Goal: Transaction & Acquisition: Download file/media

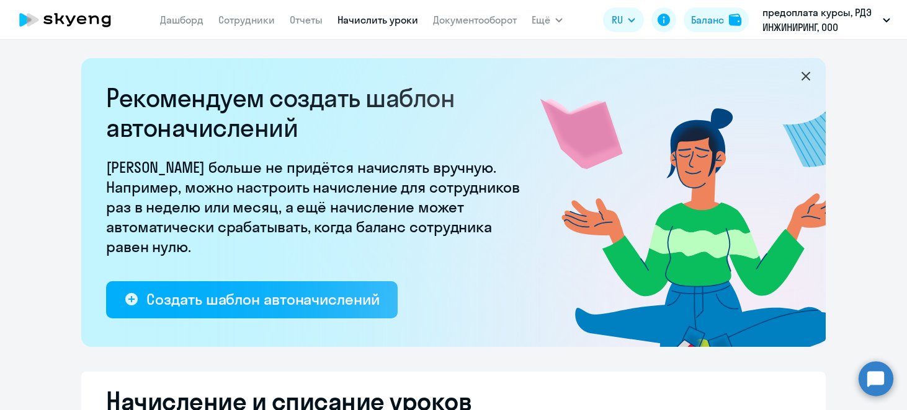
select select "10"
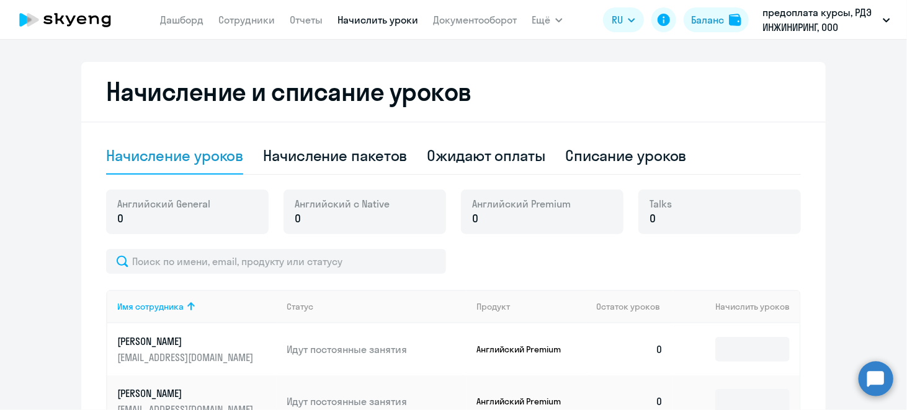
scroll to position [496, 0]
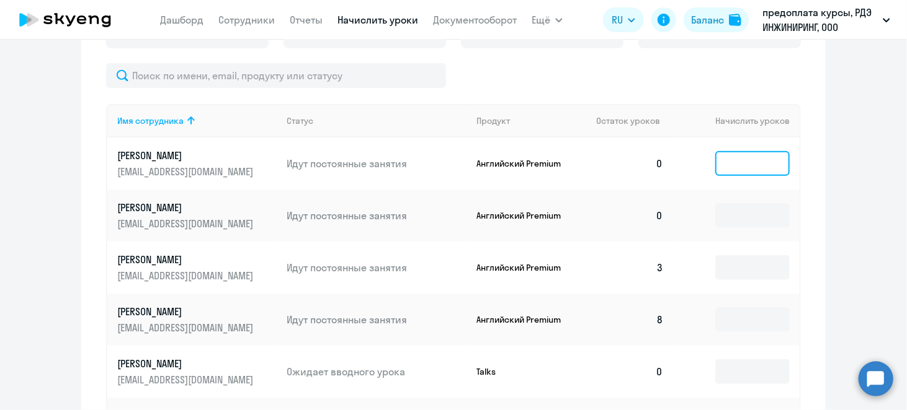
click at [736, 165] on input at bounding box center [752, 163] width 74 height 25
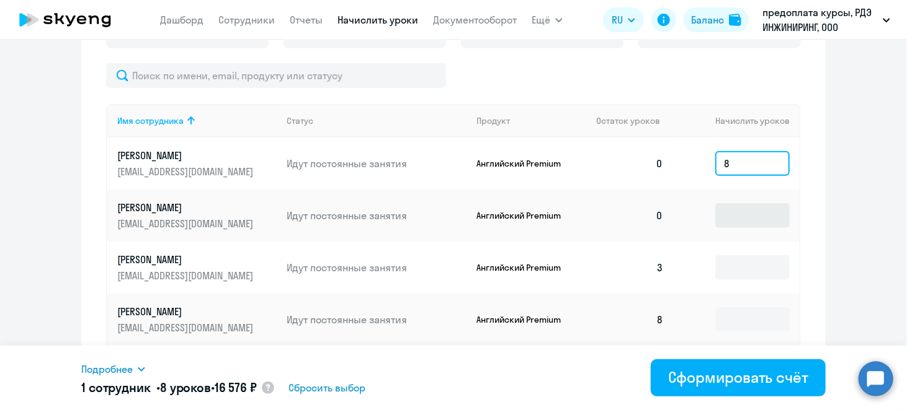
type input "8"
click at [730, 212] on input at bounding box center [752, 215] width 74 height 25
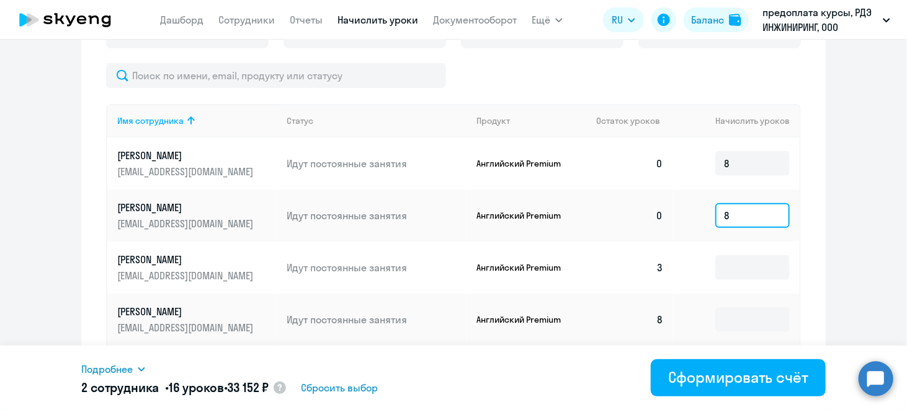
type input "8"
click at [805, 211] on div "Начисление и списание уроков Начисление уроков Начисление пакетов Ожидают оплат…" at bounding box center [453, 268] width 744 height 785
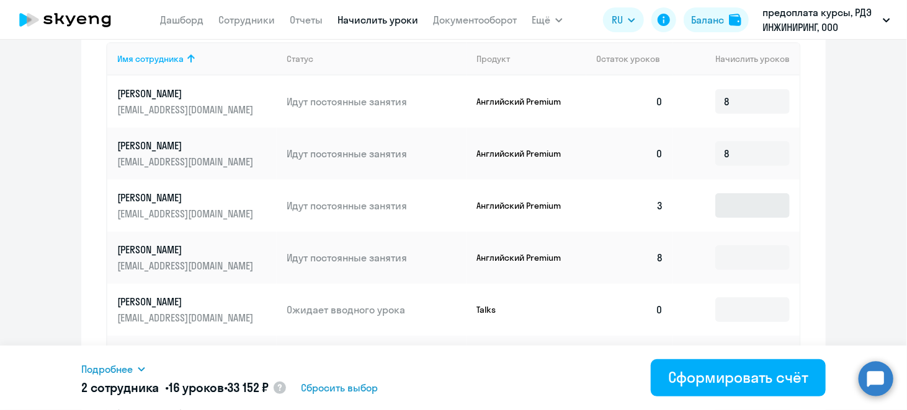
scroll to position [620, 0]
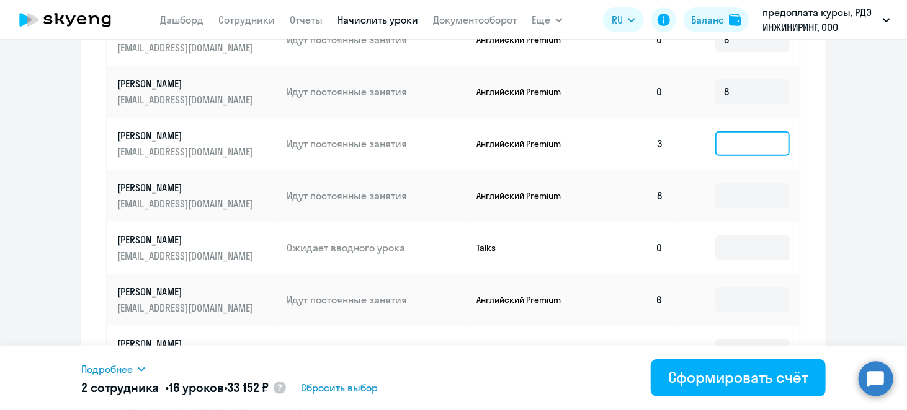
click at [725, 140] on input at bounding box center [752, 143] width 74 height 25
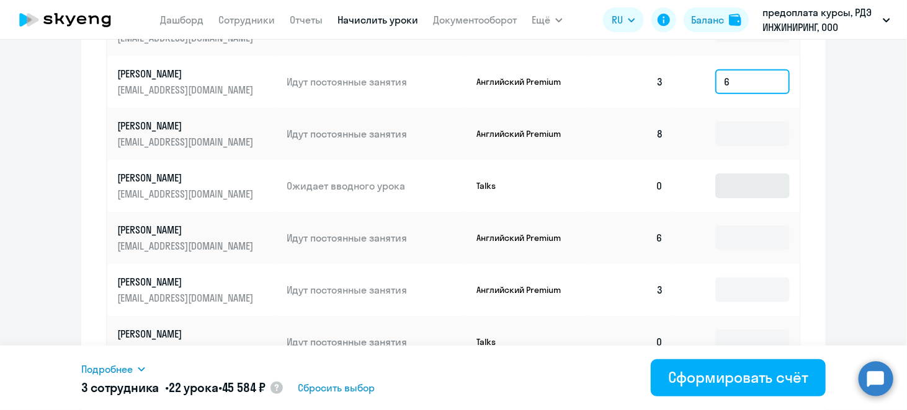
scroll to position [744, 0]
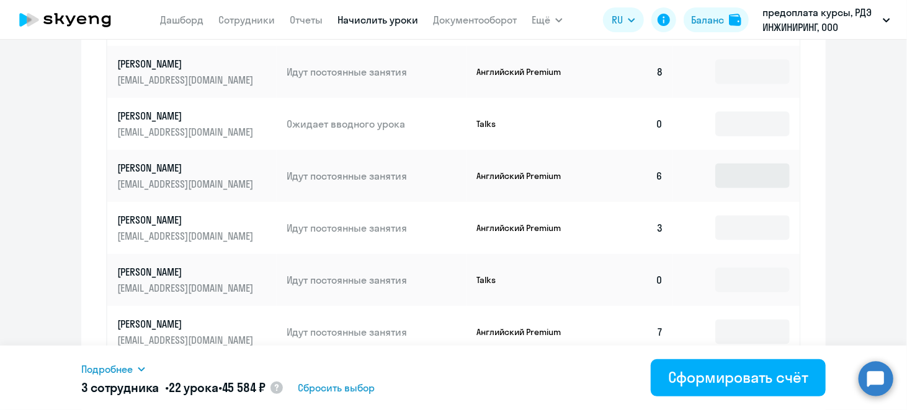
type input "6"
click at [732, 176] on input at bounding box center [752, 176] width 74 height 25
type input "4"
click at [727, 232] on input at bounding box center [752, 228] width 74 height 25
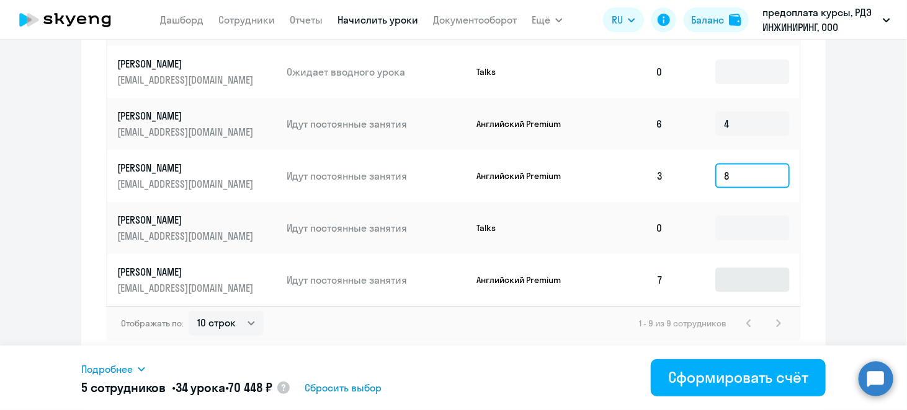
type input "8"
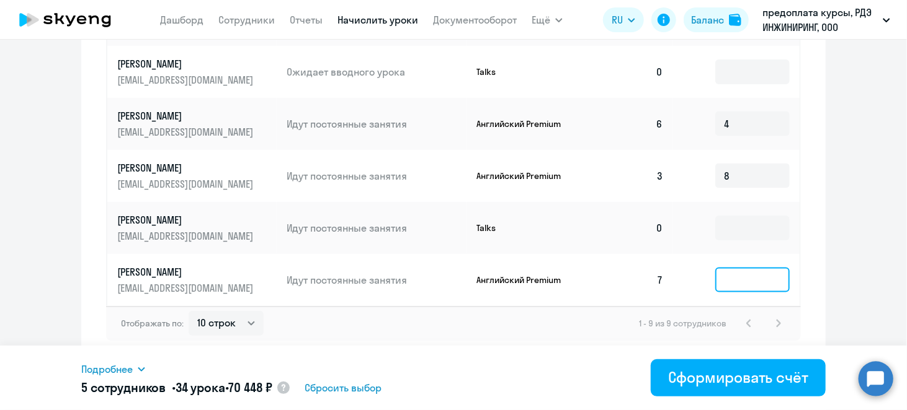
click at [738, 272] on input at bounding box center [752, 280] width 74 height 25
type input "4"
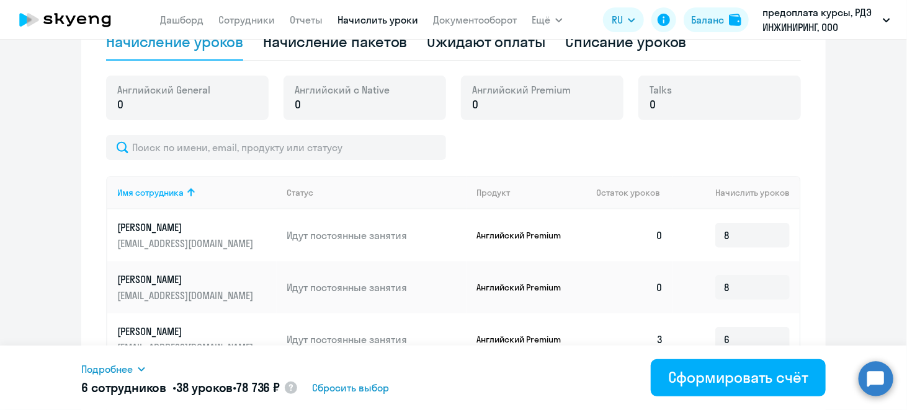
scroll to position [610, 0]
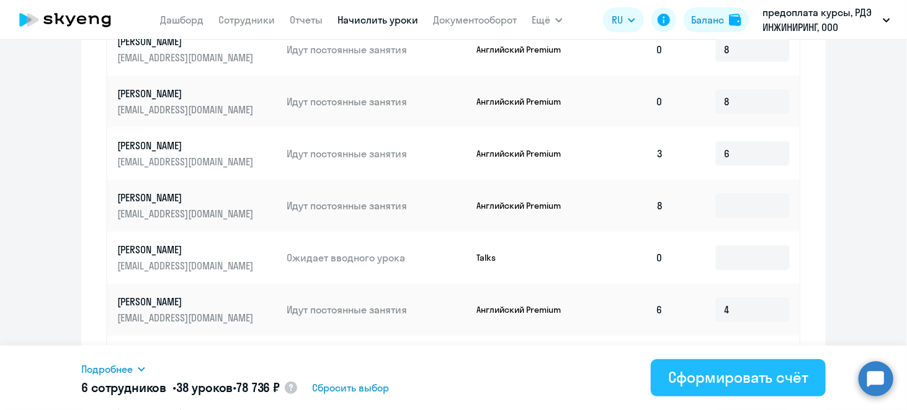
click at [759, 380] on div "Сформировать счёт" at bounding box center [738, 378] width 140 height 20
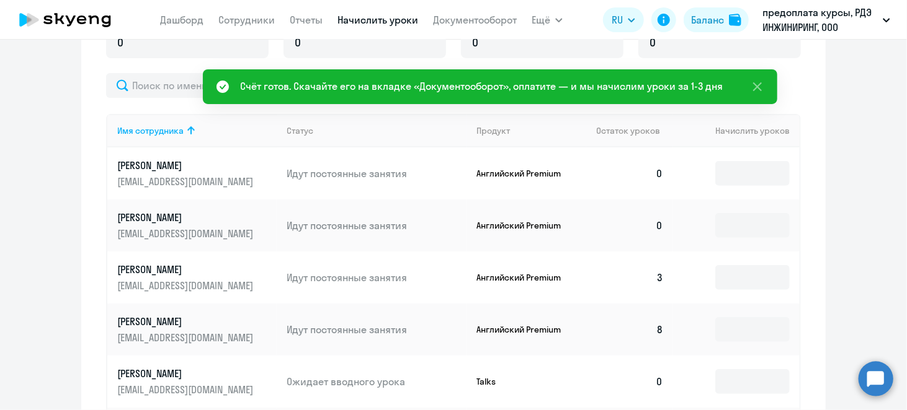
scroll to position [424, 0]
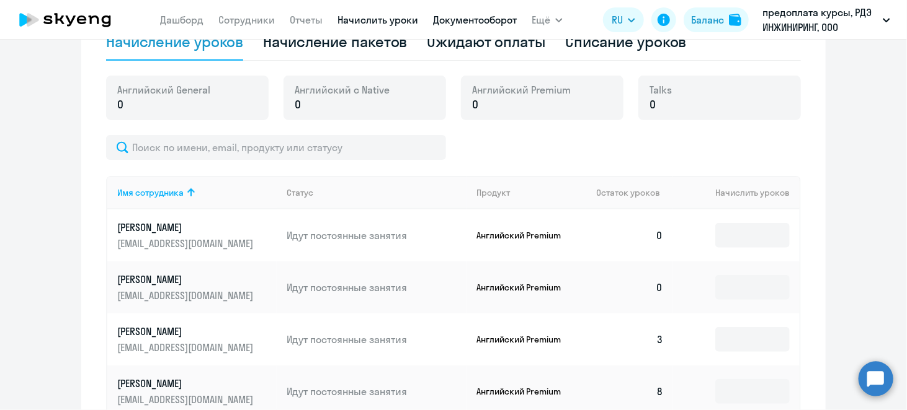
click at [488, 20] on link "Документооборот" at bounding box center [475, 20] width 84 height 12
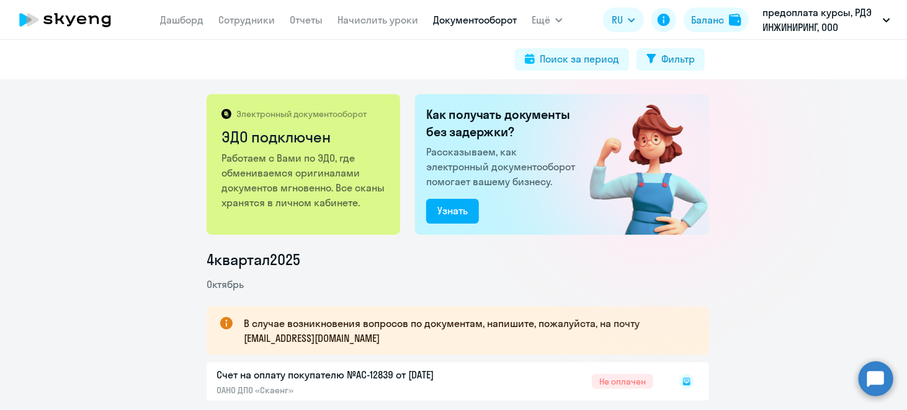
scroll to position [124, 0]
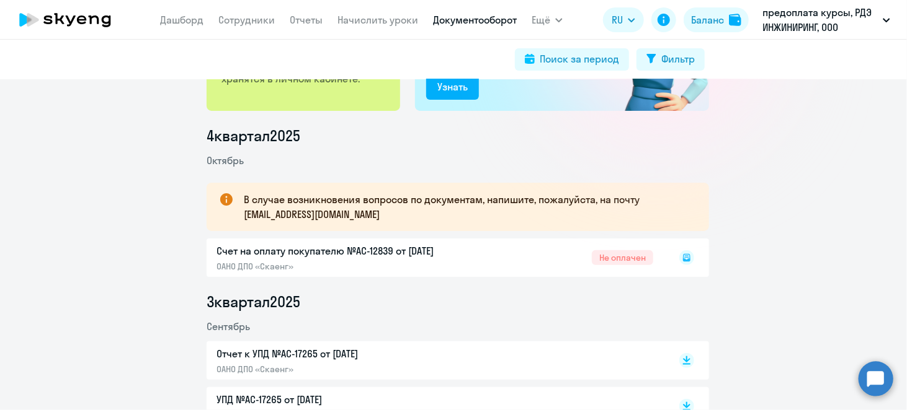
click at [632, 320] on li "Сентябрь" at bounding box center [457, 326] width 502 height 15
click at [386, 311] on li "3 квартал 2025" at bounding box center [457, 302] width 502 height 20
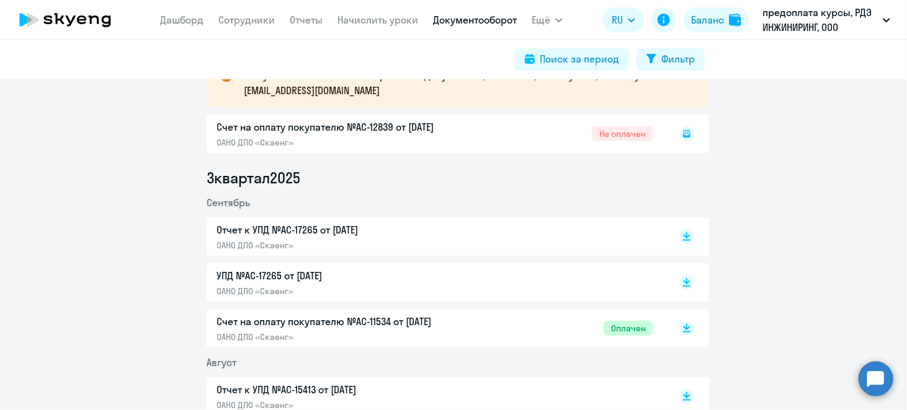
scroll to position [186, 0]
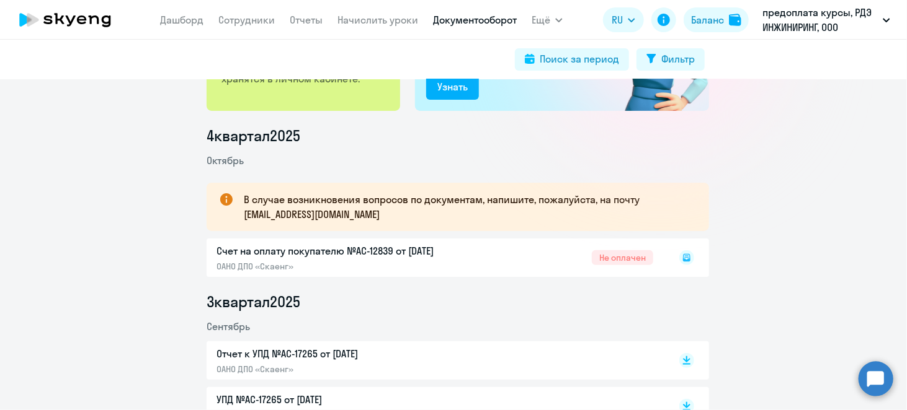
scroll to position [248, 0]
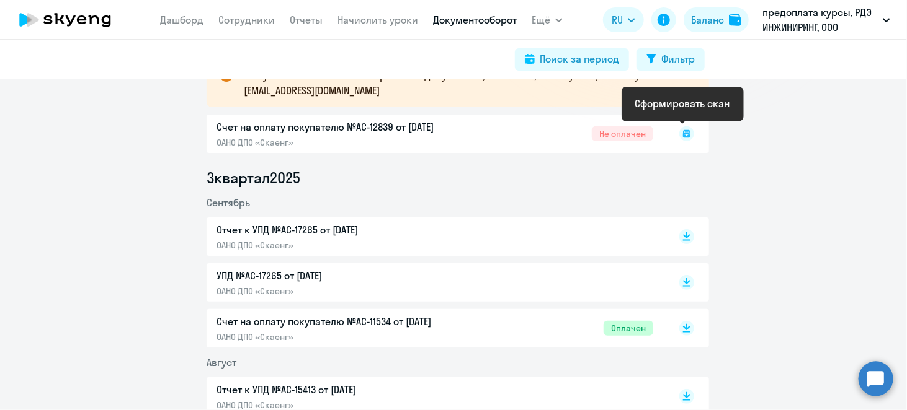
click at [685, 136] on icon at bounding box center [686, 133] width 7 height 7
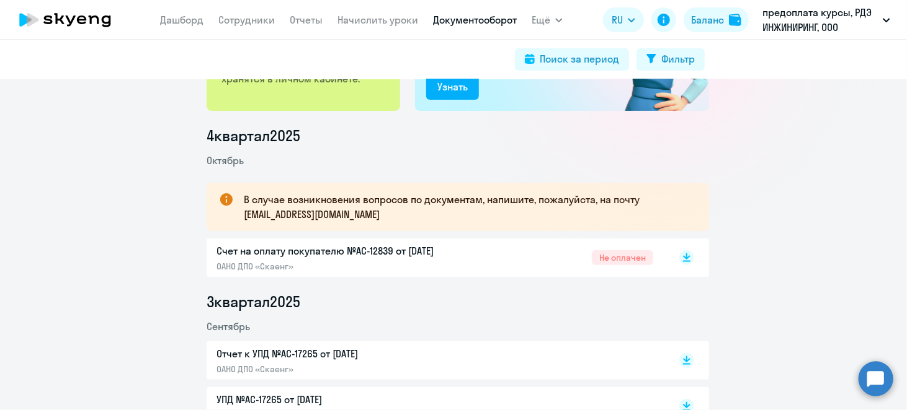
scroll to position [186, 0]
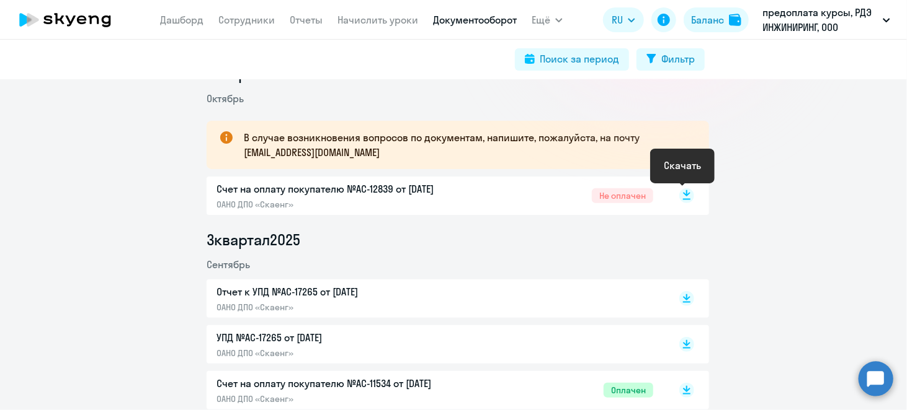
click at [680, 197] on rect at bounding box center [686, 196] width 15 height 15
